Goal: Task Accomplishment & Management: Use online tool/utility

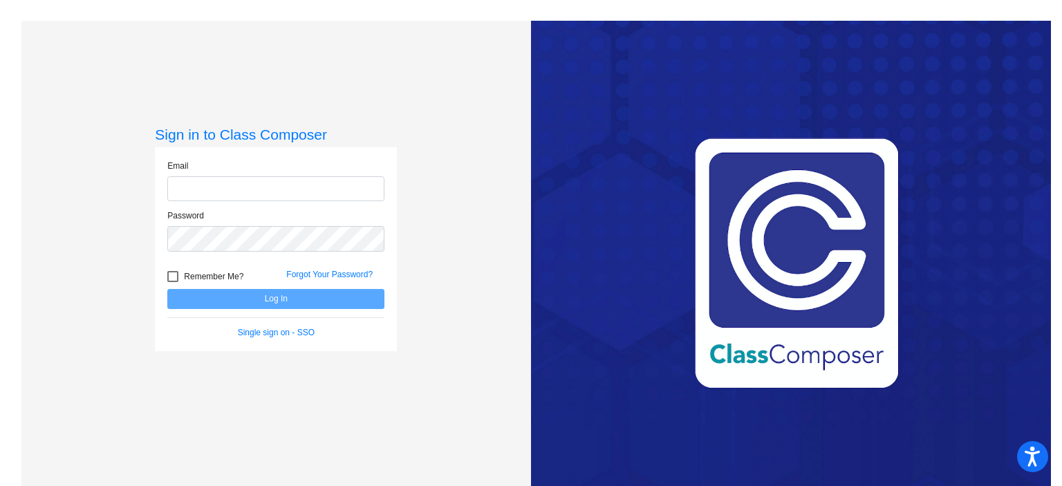
type input "[EMAIL_ADDRESS][DOMAIN_NAME]"
click at [292, 300] on button "Log In" at bounding box center [275, 299] width 217 height 20
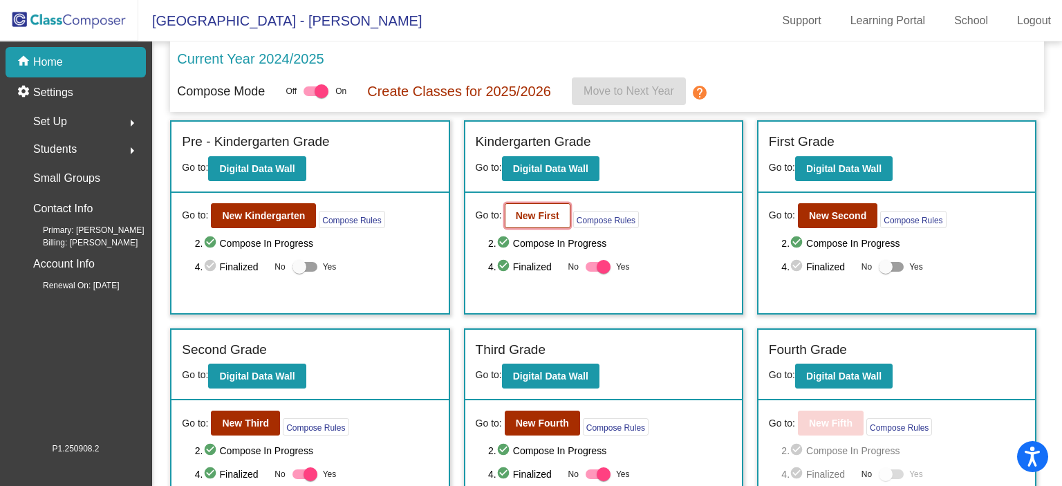
click at [530, 215] on b "New First" at bounding box center [538, 215] width 44 height 11
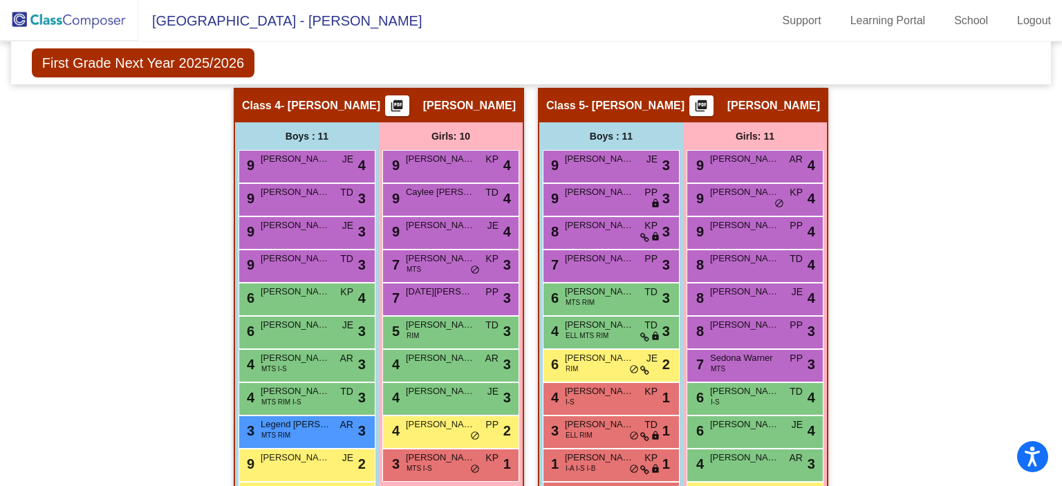
scroll to position [801, 0]
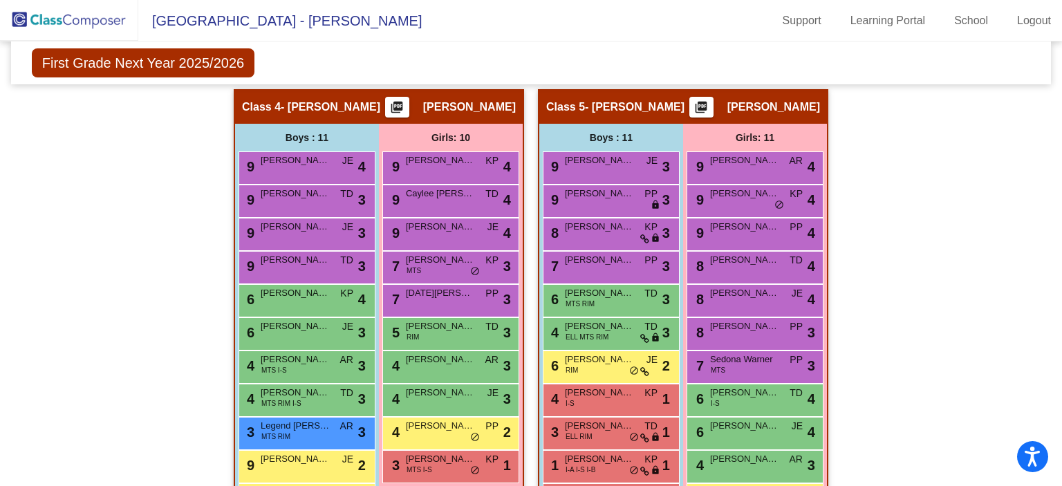
click at [395, 104] on mat-icon "picture_as_pdf" at bounding box center [397, 109] width 17 height 19
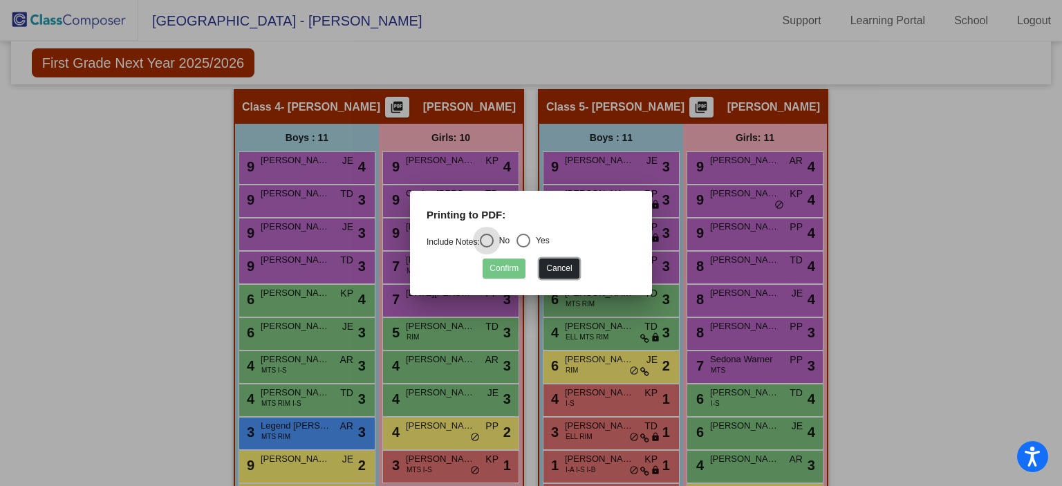
click at [559, 265] on button "Cancel" at bounding box center [558, 269] width 39 height 20
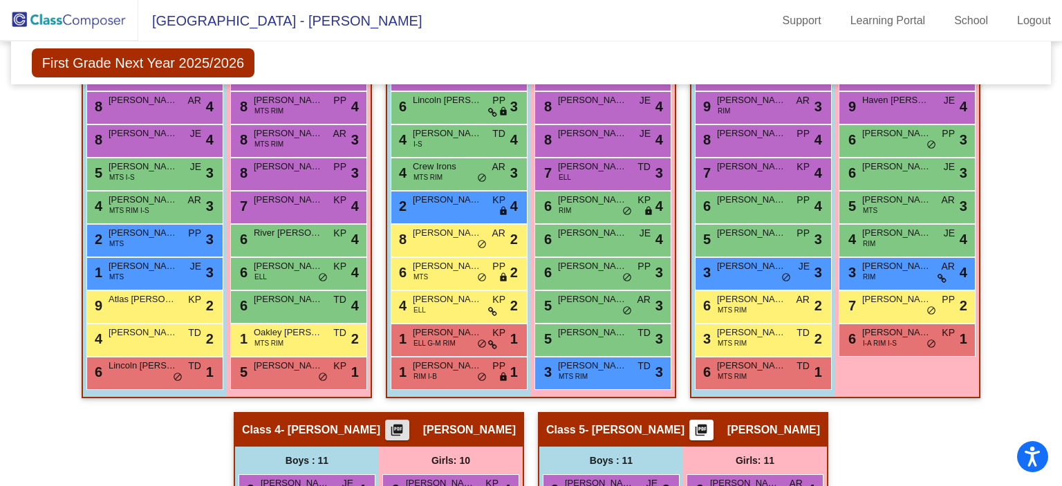
scroll to position [473, 0]
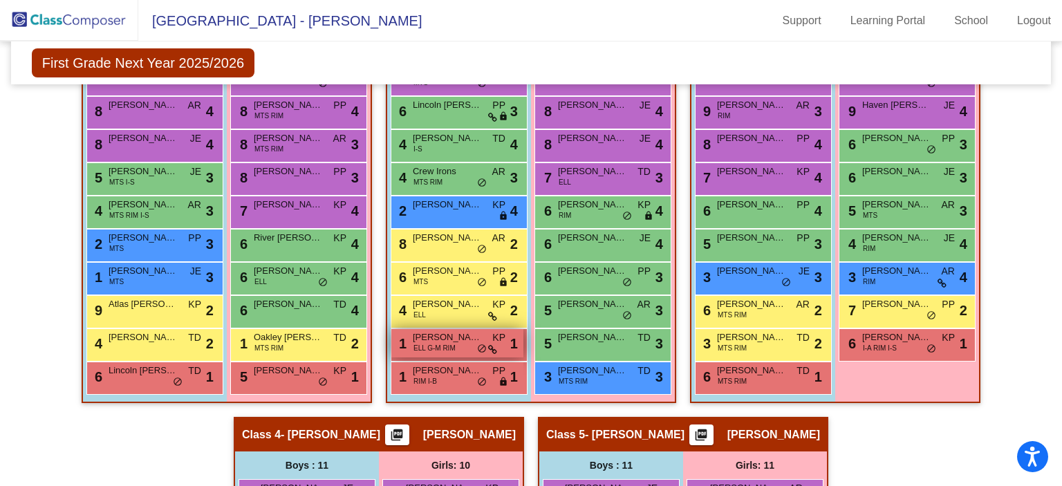
click at [477, 346] on span "do_not_disturb_alt" at bounding box center [482, 349] width 10 height 11
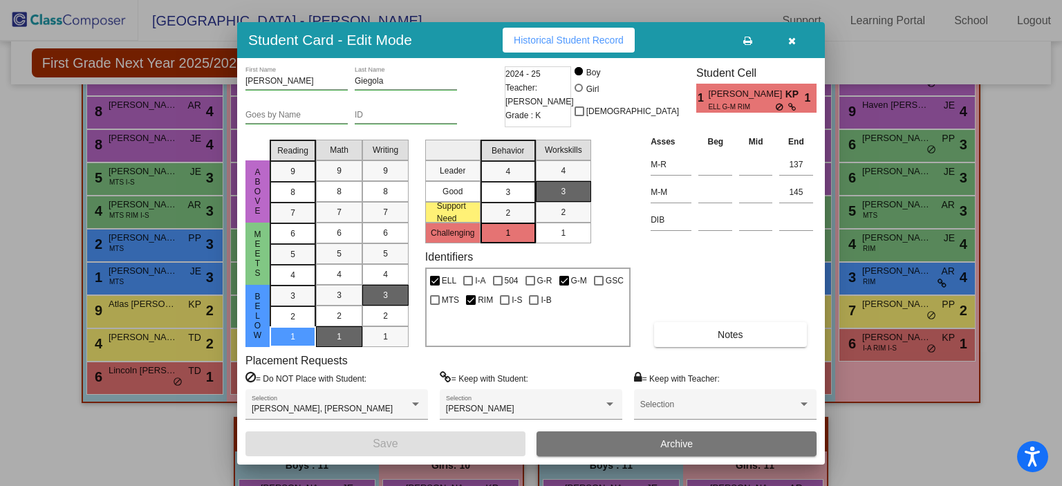
click at [777, 108] on icon at bounding box center [780, 107] width 9 height 8
click at [792, 40] on icon "button" at bounding box center [792, 41] width 8 height 10
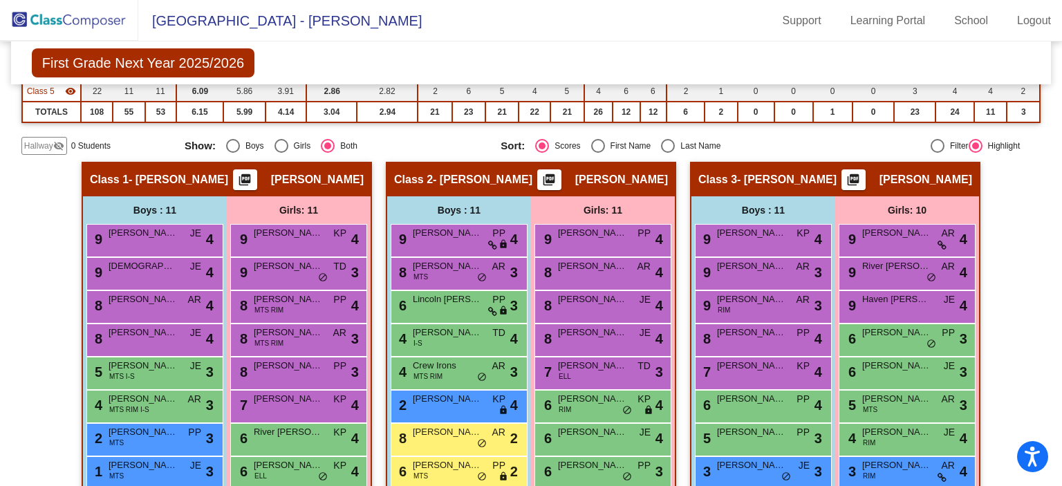
scroll to position [277, 0]
